Goal: Information Seeking & Learning: Learn about a topic

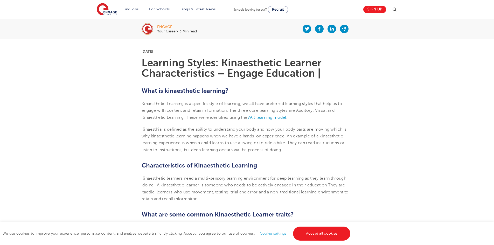
scroll to position [130, 0]
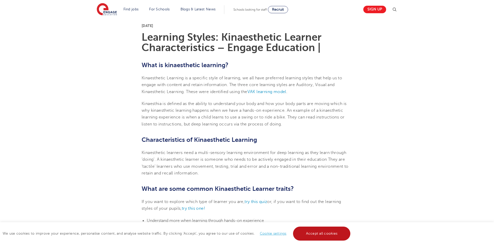
click at [317, 233] on link "Accept all cookies" at bounding box center [322, 234] width 58 height 14
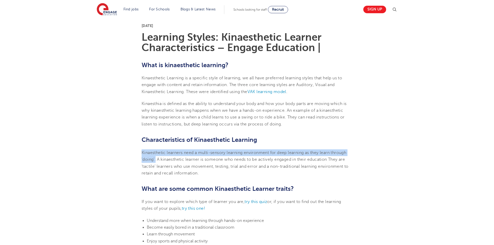
drag, startPoint x: 142, startPoint y: 152, endPoint x: 156, endPoint y: 158, distance: 15.7
click at [156, 158] on span "Kinaesthetic learners need a multi-sensory learning environment for deep learni…" at bounding box center [245, 163] width 207 height 25
copy span "Kinaesthetic learners need a multi-sensory learning environment for deep learni…"
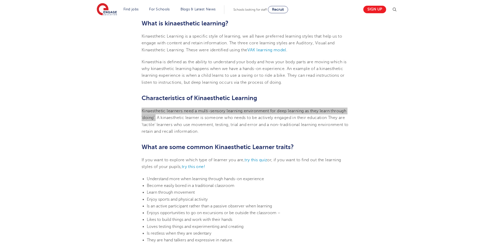
scroll to position [156, 0]
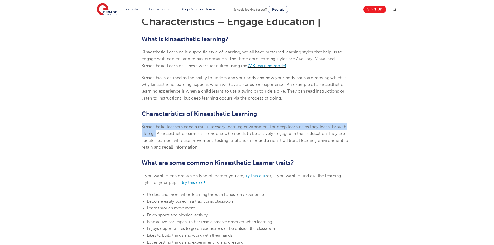
click at [272, 65] on span "VAK learning model" at bounding box center [267, 66] width 39 height 5
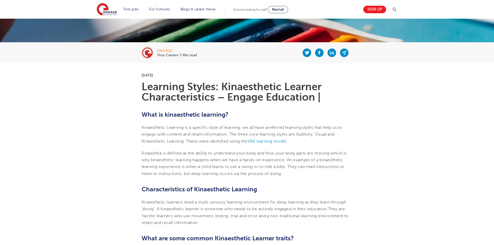
scroll to position [78, 0]
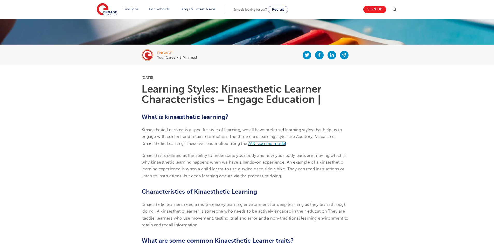
click at [271, 144] on span "VAK learning model" at bounding box center [267, 143] width 39 height 5
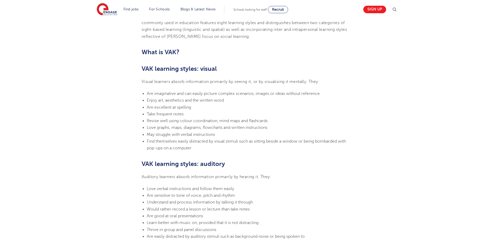
scroll to position [311, 0]
